Goal: Information Seeking & Learning: Learn about a topic

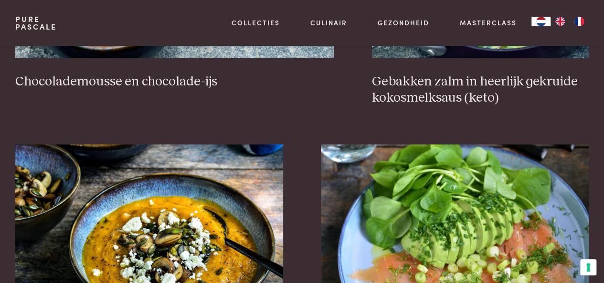
scroll to position [840, 0]
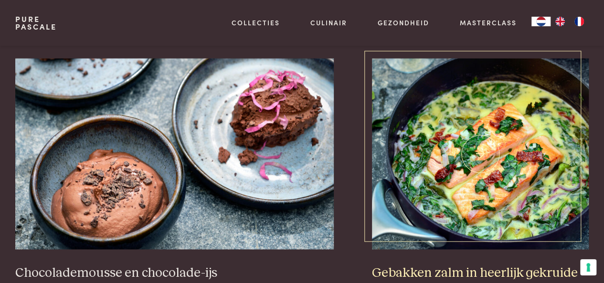
click at [464, 133] on img at bounding box center [480, 153] width 217 height 191
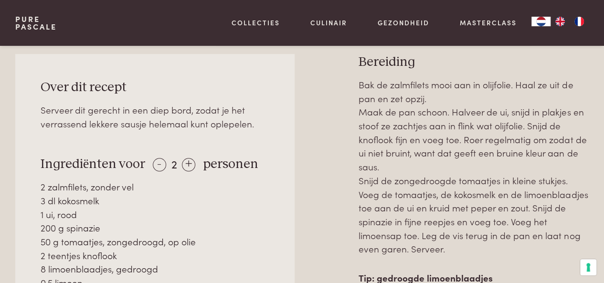
scroll to position [402, 0]
